Goal: Transaction & Acquisition: Purchase product/service

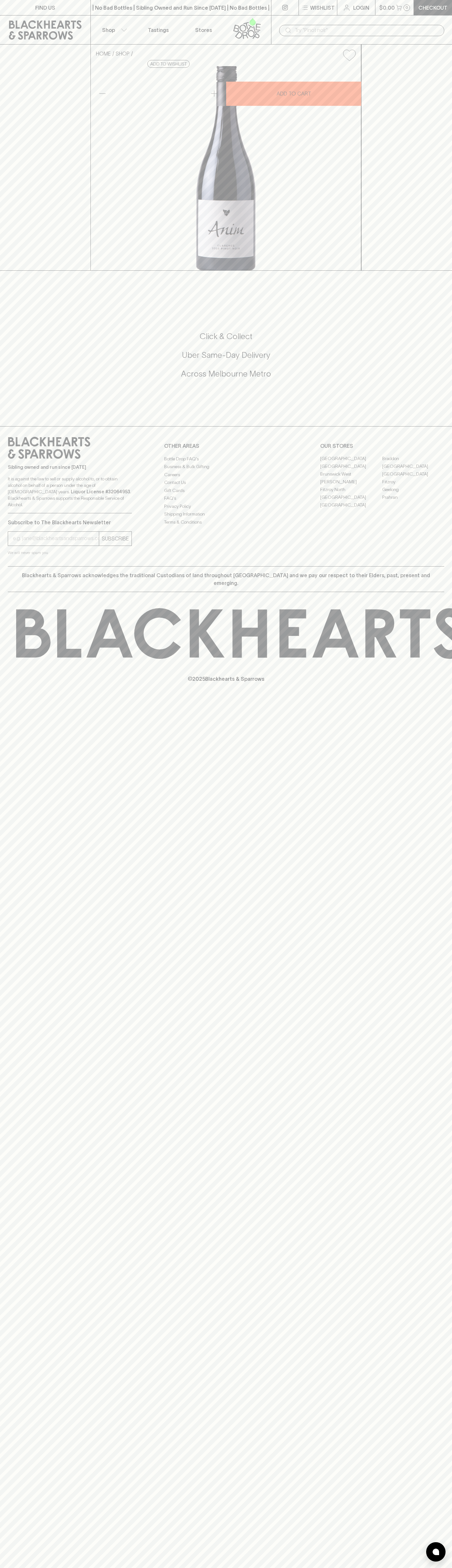
click at [166, 1] on div "| No Bad Bottles | Sibling Owned and Run Since [DATE] | No Bad Bottles | Siblin…" at bounding box center [180, 7] width 181 height 15
click at [436, 413] on div "Click & Collect Uber Same-Day Delivery Across [GEOGRAPHIC_DATA] Metro" at bounding box center [226, 359] width 436 height 108
click at [402, 1567] on html "FIND US | No Bad Bottles | Sibling Owned and Run Since [DATE] | No Bad Bottles …" at bounding box center [226, 784] width 452 height 1568
click at [15, 1321] on div "FIND US | No Bad Bottles | Sibling Owned and Run Since [DATE] | No Bad Bottles …" at bounding box center [226, 784] width 452 height 1568
